Goal: Find specific page/section: Find specific page/section

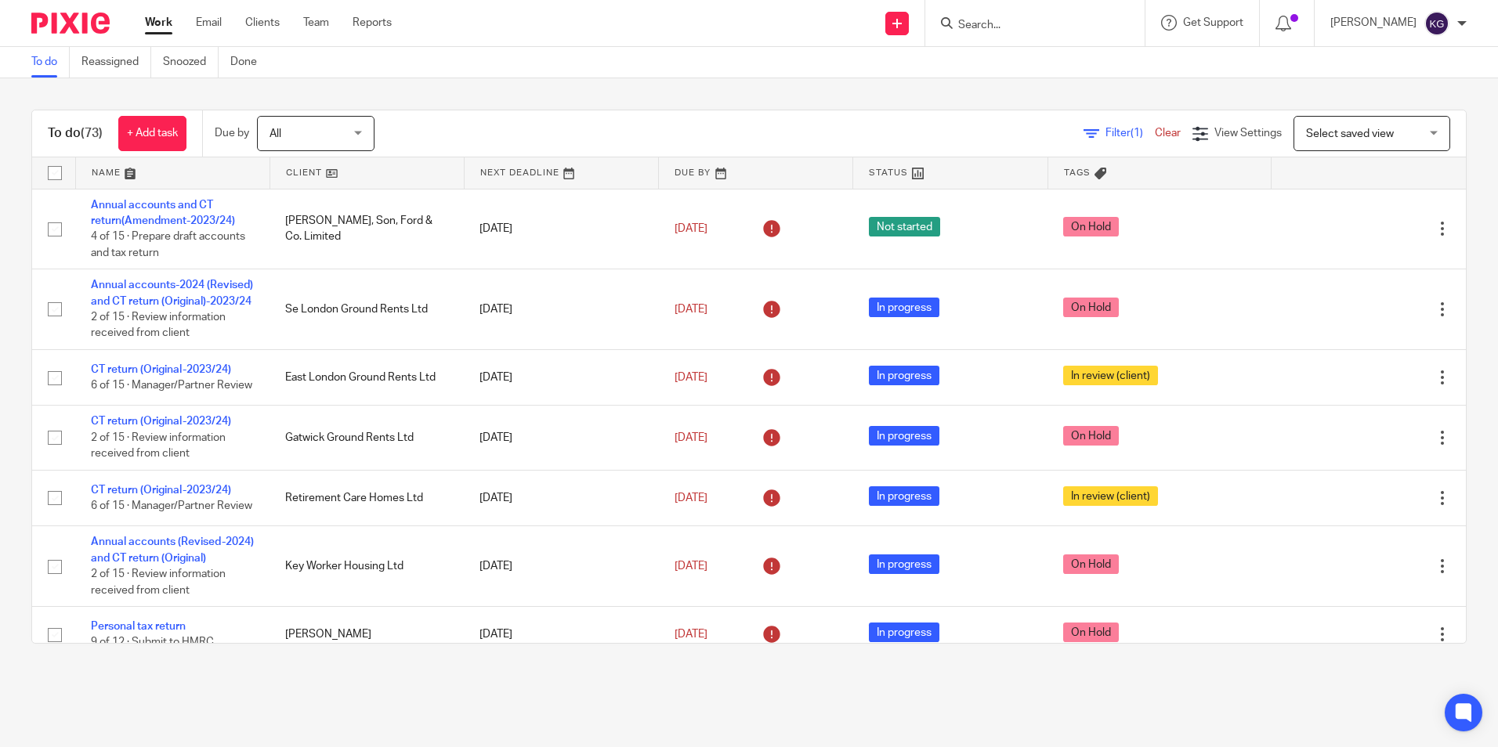
click at [1047, 38] on div at bounding box center [1034, 23] width 219 height 46
click at [1046, 20] on input "Search" at bounding box center [1026, 26] width 141 height 14
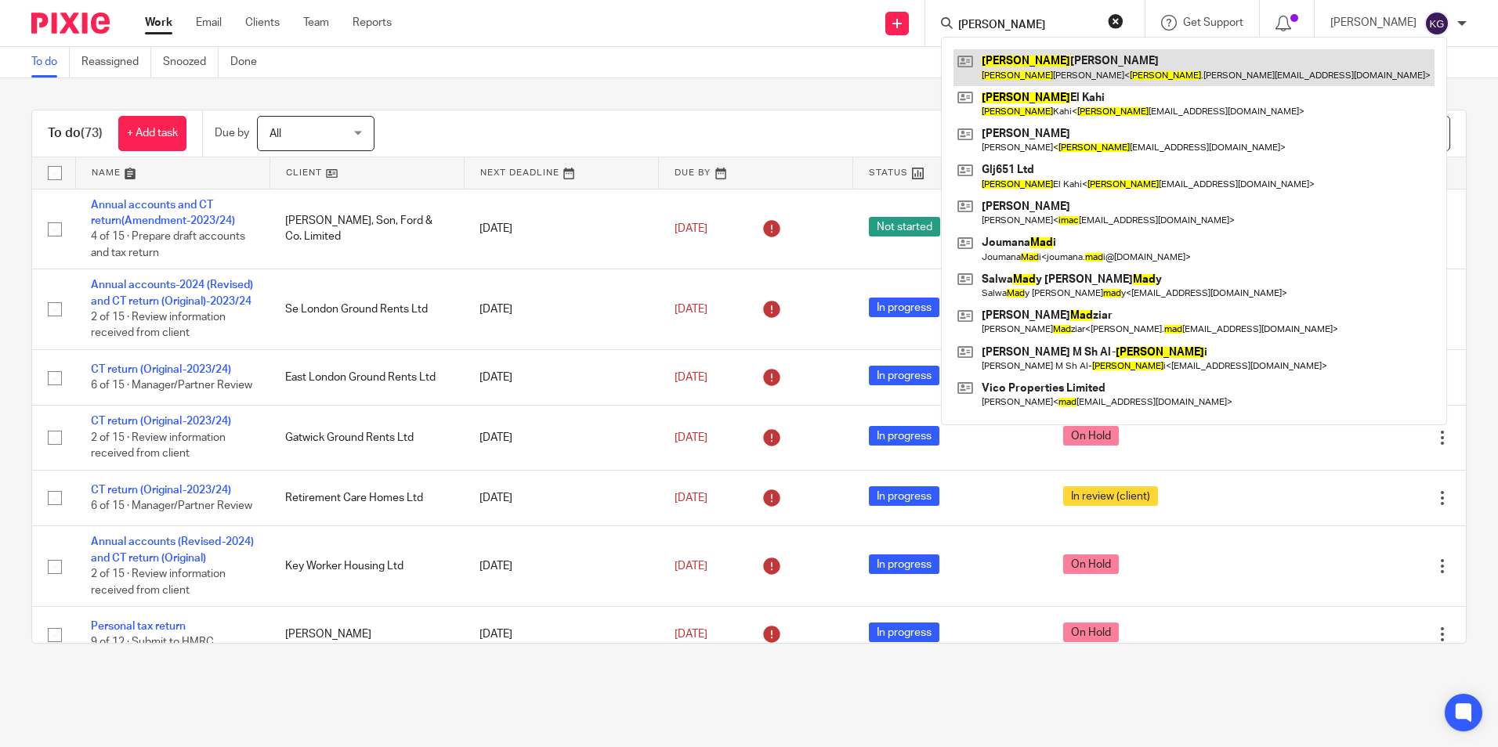
type input "imad"
click at [1069, 68] on link at bounding box center [1193, 67] width 481 height 36
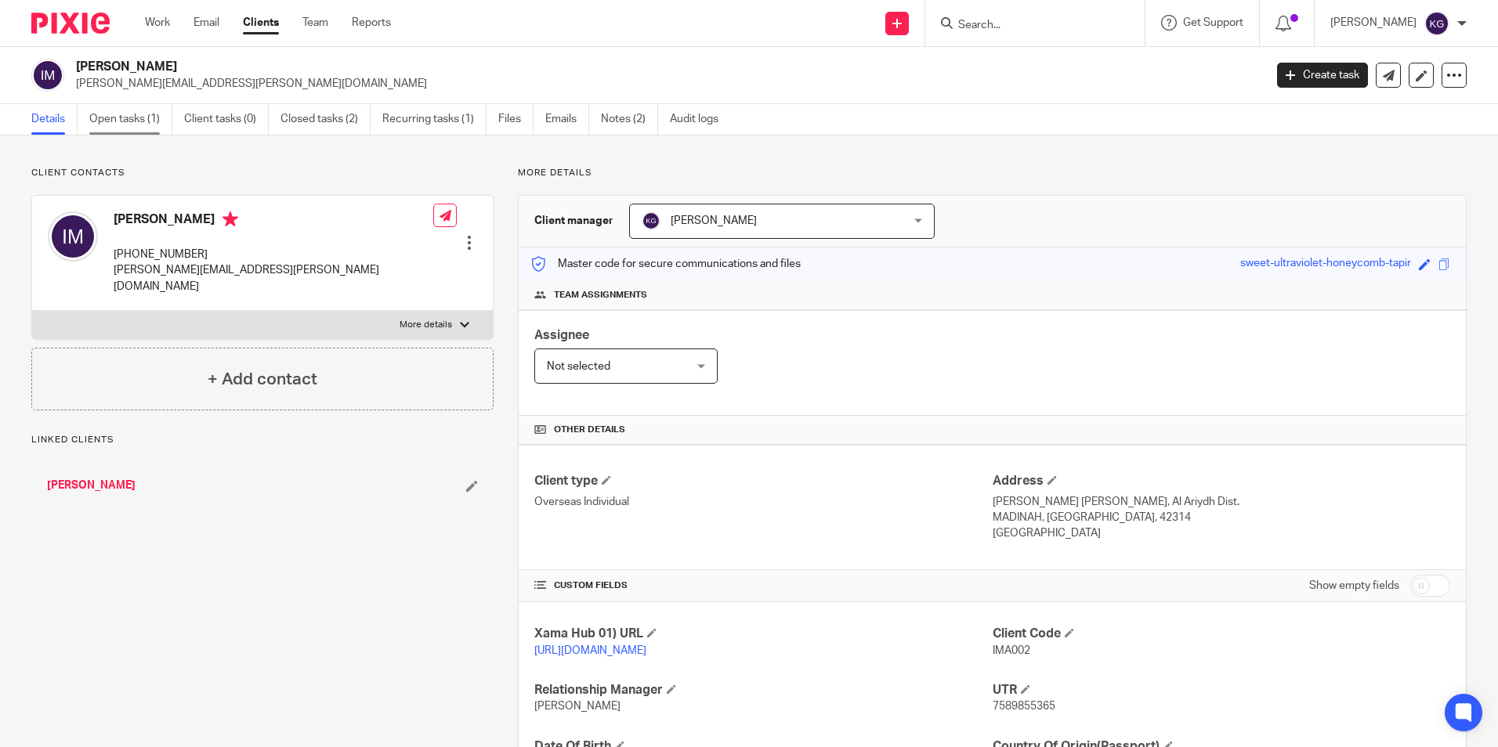
click at [126, 121] on link "Open tasks (1)" at bounding box center [130, 119] width 83 height 31
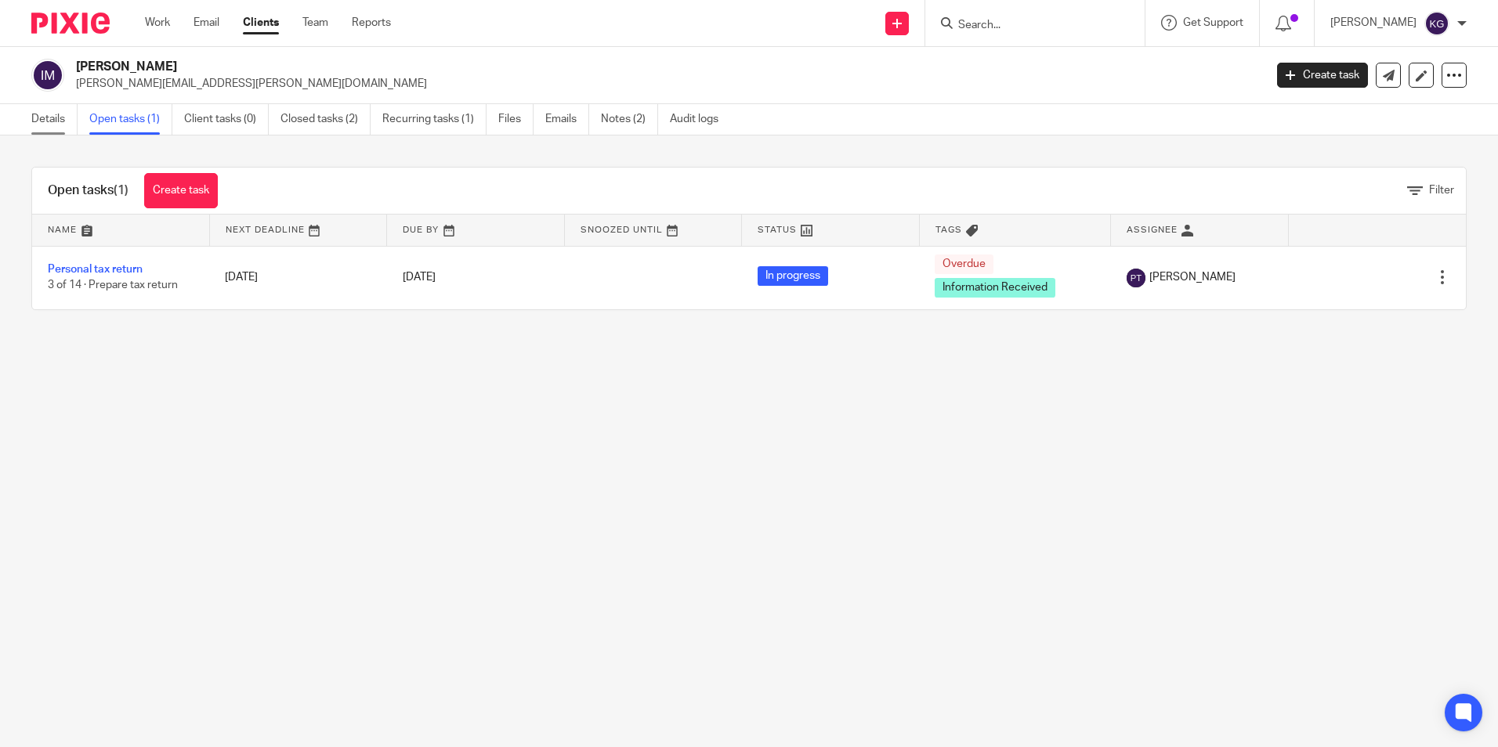
click at [70, 118] on link "Details" at bounding box center [54, 119] width 46 height 31
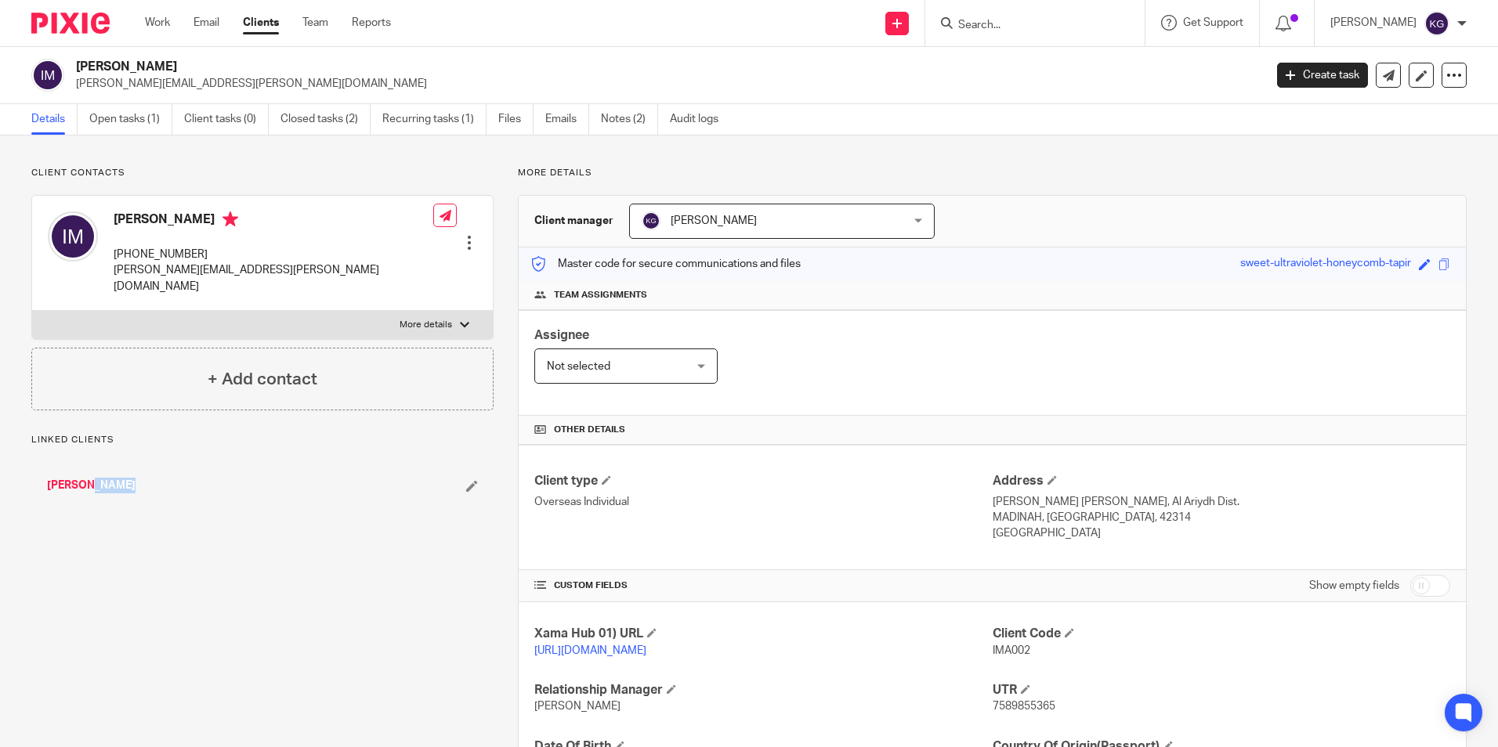
drag, startPoint x: 132, startPoint y: 474, endPoint x: 49, endPoint y: 469, distance: 82.4
click at [49, 478] on div "[PERSON_NAME]" at bounding box center [219, 486] width 345 height 16
copy div "[PERSON_NAME]"
click at [1060, 26] on input "Search" at bounding box center [1026, 26] width 141 height 14
paste input "[PERSON_NAME]"
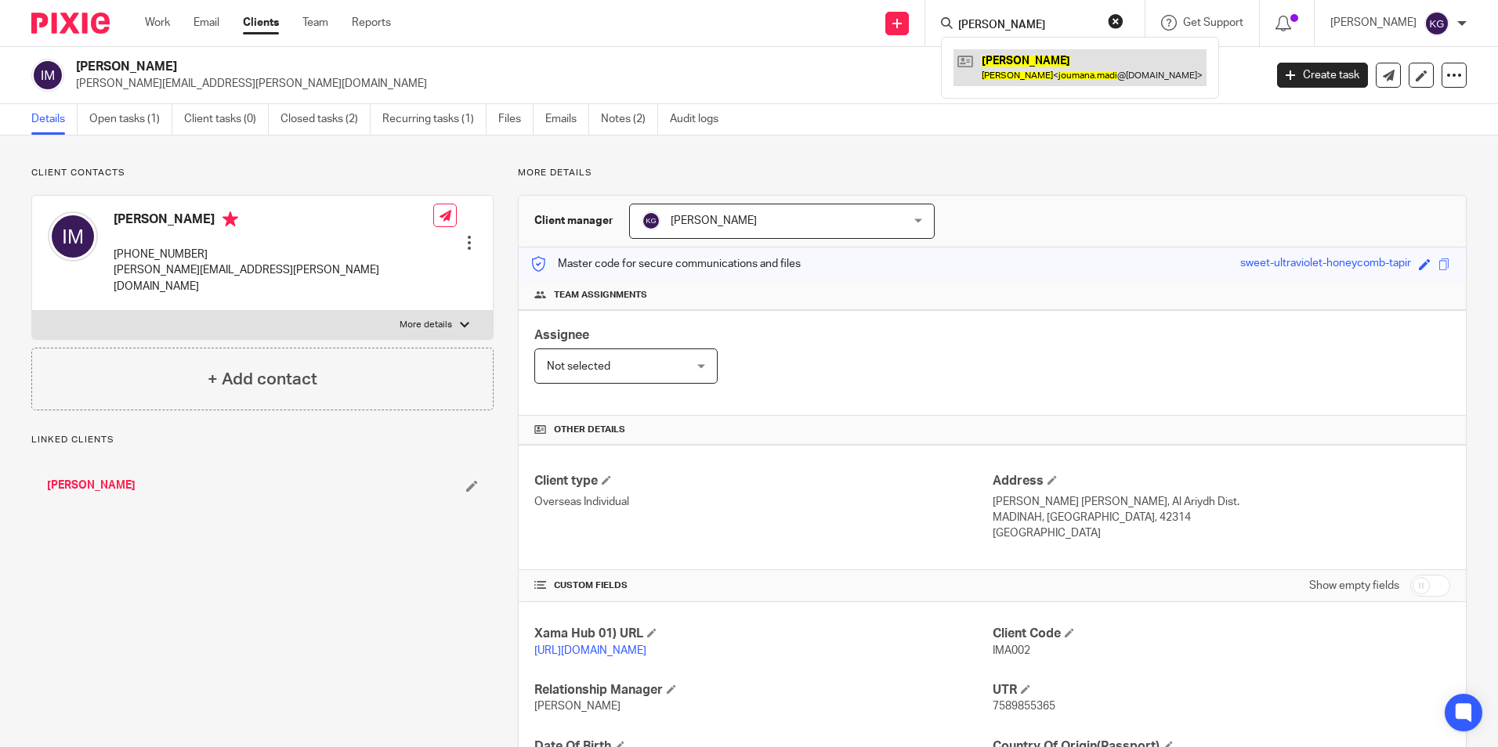
type input "[PERSON_NAME]"
click at [1037, 78] on link at bounding box center [1079, 67] width 253 height 36
